Goal: Transaction & Acquisition: Download file/media

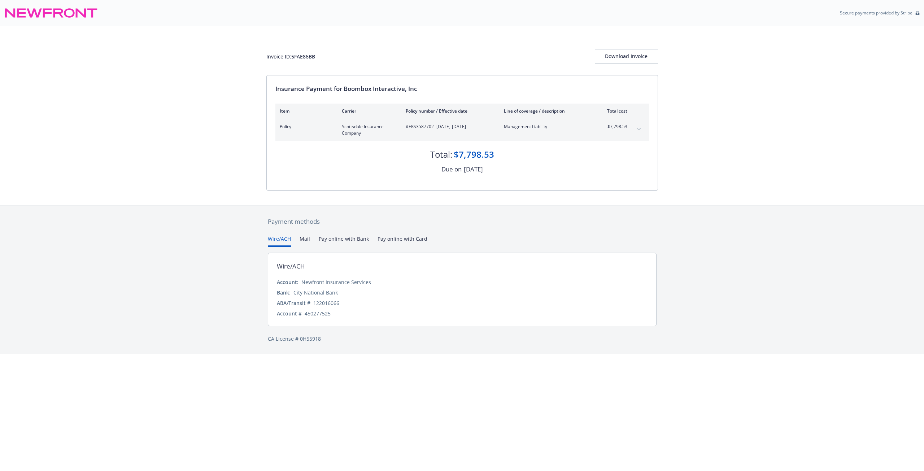
click at [637, 129] on icon "expand content" at bounding box center [638, 129] width 4 height 3
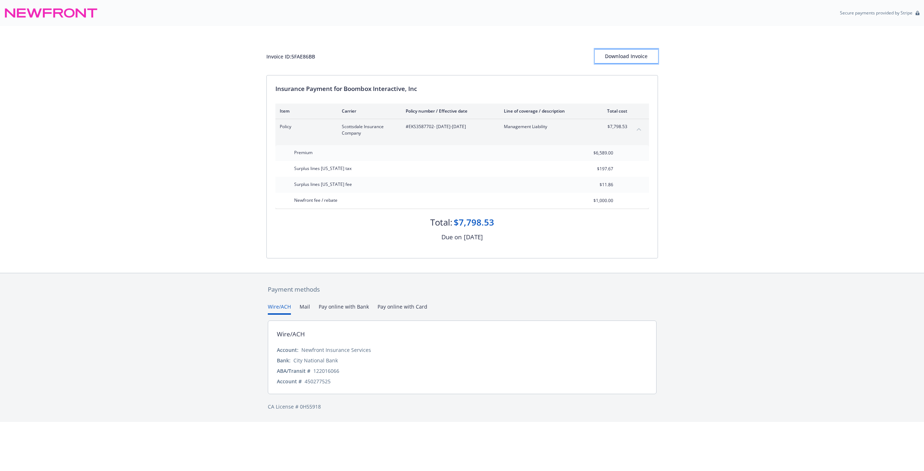
click at [631, 60] on div "Download Invoice" at bounding box center [626, 56] width 63 height 14
